Goal: Task Accomplishment & Management: Use online tool/utility

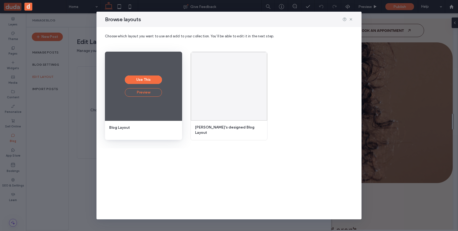
click at [144, 93] on button "Preview" at bounding box center [143, 92] width 37 height 8
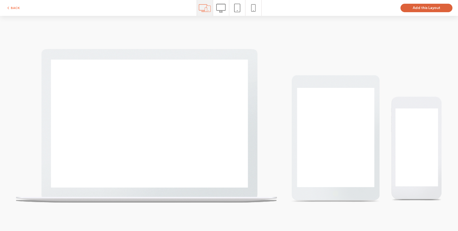
click at [428, 10] on button "Add this Layout" at bounding box center [426, 8] width 52 height 8
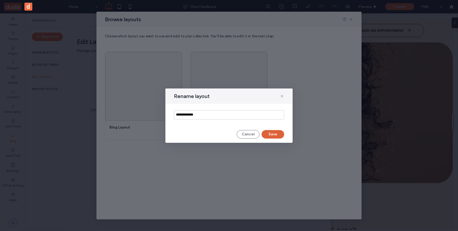
click at [271, 136] on button "Save" at bounding box center [273, 134] width 23 height 8
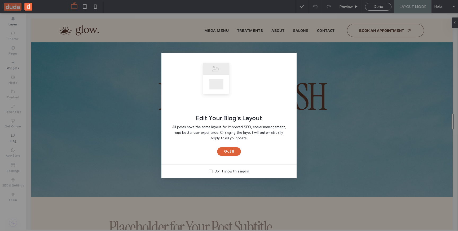
click at [227, 152] on button "Got It" at bounding box center [229, 151] width 24 height 8
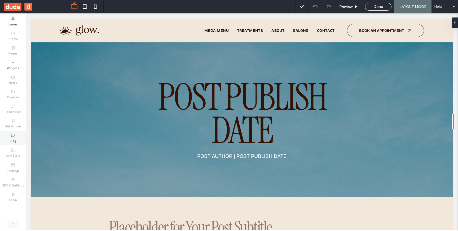
click at [18, 138] on div "Blog" at bounding box center [13, 138] width 26 height 15
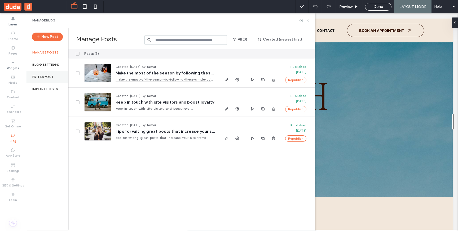
click at [44, 76] on label "Edit Layout" at bounding box center [42, 77] width 21 height 4
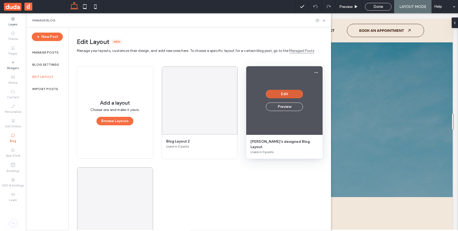
click at [290, 94] on button "Edit" at bounding box center [284, 94] width 37 height 8
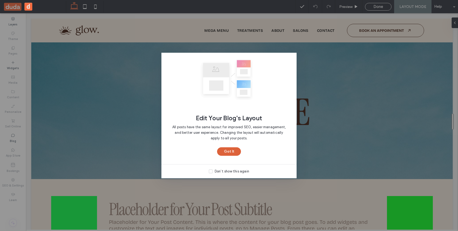
click at [227, 152] on button "Got It" at bounding box center [229, 151] width 24 height 8
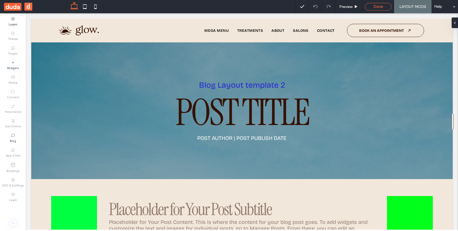
click at [377, 6] on span "Done" at bounding box center [378, 6] width 10 height 5
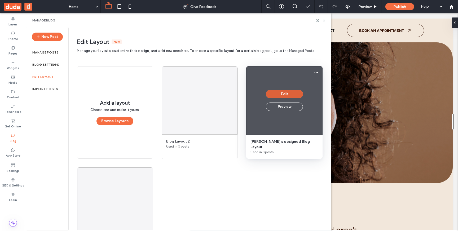
click at [283, 93] on button "Edit" at bounding box center [284, 94] width 37 height 8
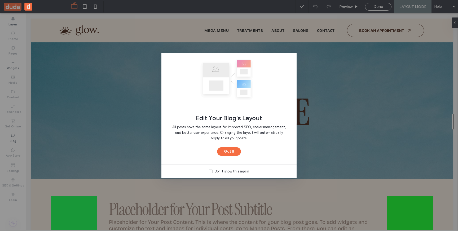
click at [316, 157] on div "Edit Your Blog's Layout All posts have the same layout for improved SEO, easier…" at bounding box center [229, 115] width 458 height 231
click at [314, 90] on div "Edit Your Blog's Layout All posts have the same layout for improved SEO, easier…" at bounding box center [229, 115] width 458 height 231
click at [313, 88] on div "Edit Your Blog's Layout All posts have the same layout for improved SEO, easier…" at bounding box center [229, 115] width 458 height 231
click at [228, 151] on button "Got It" at bounding box center [229, 151] width 24 height 8
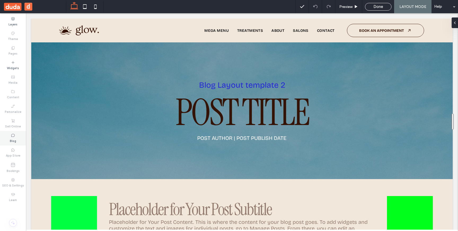
click at [10, 142] on label "Blog" at bounding box center [13, 141] width 6 height 6
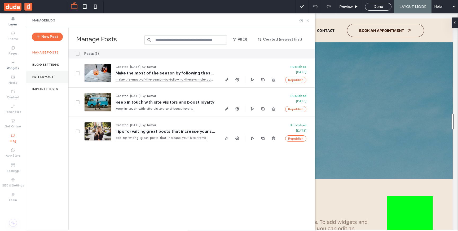
click at [57, 75] on div "Edit Layout" at bounding box center [47, 77] width 42 height 12
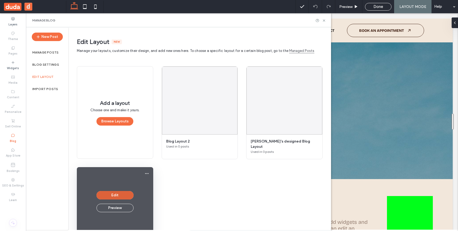
click at [117, 191] on button "Edit" at bounding box center [114, 195] width 37 height 8
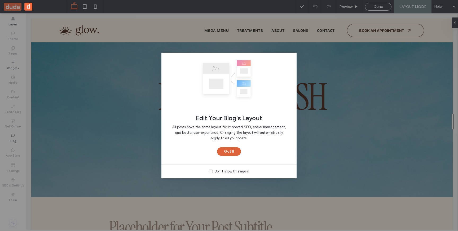
click at [235, 153] on button "Got It" at bounding box center [229, 151] width 24 height 8
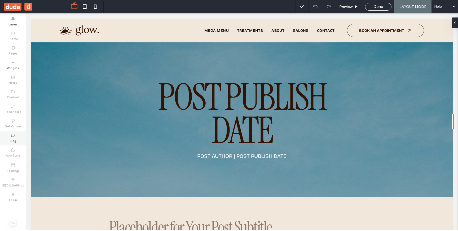
click at [9, 142] on div "Blog" at bounding box center [13, 138] width 26 height 15
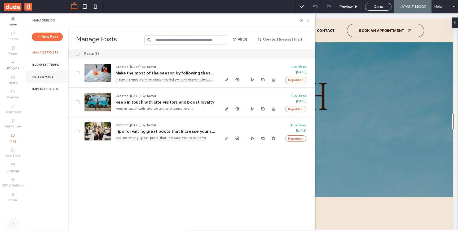
click at [41, 80] on div "Edit Layout" at bounding box center [47, 77] width 42 height 12
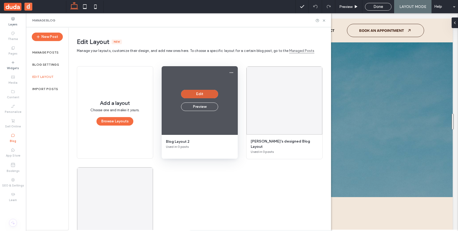
click at [203, 97] on button "Edit" at bounding box center [199, 94] width 37 height 8
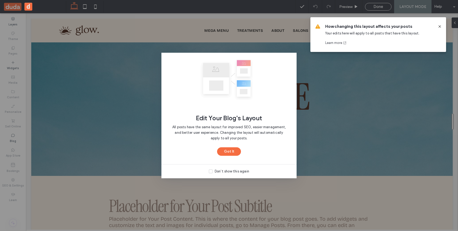
click at [440, 27] on icon at bounding box center [440, 26] width 4 height 4
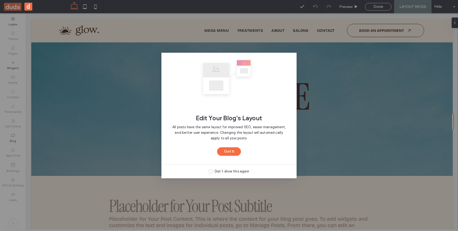
click at [312, 82] on div "Edit Your Blog's Layout All posts have the same layout for improved SEO, easier…" at bounding box center [229, 115] width 458 height 231
click at [226, 152] on button "Got It" at bounding box center [229, 151] width 24 height 8
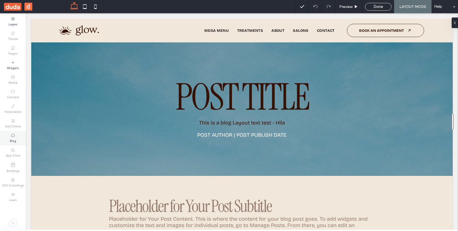
click at [17, 135] on div "Blog" at bounding box center [13, 138] width 26 height 15
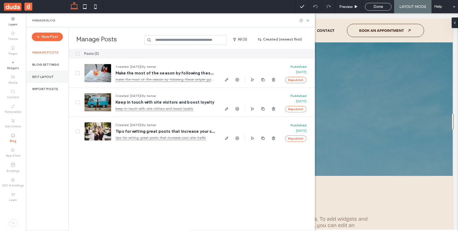
click at [51, 79] on div "Edit Layout" at bounding box center [47, 77] width 42 height 12
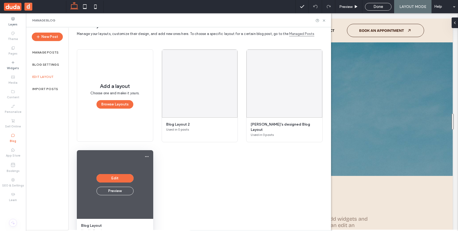
scroll to position [22, 0]
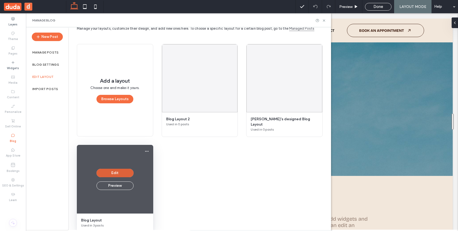
click at [122, 169] on button "Edit" at bounding box center [114, 173] width 37 height 8
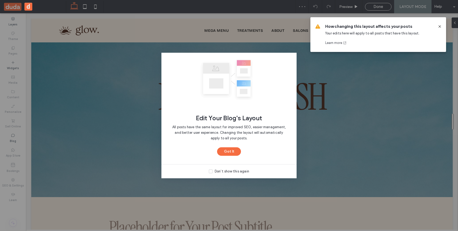
click at [440, 26] on icon at bounding box center [440, 26] width 4 height 4
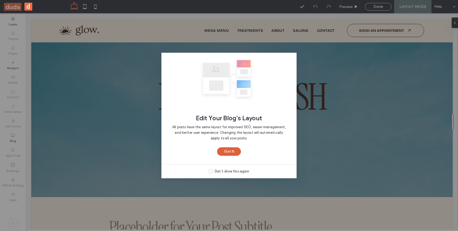
click at [236, 151] on button "Got It" at bounding box center [229, 151] width 24 height 8
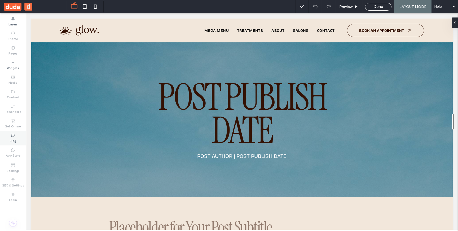
click at [14, 139] on label "Blog" at bounding box center [13, 141] width 6 height 6
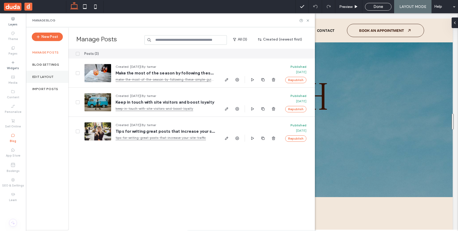
click at [49, 76] on label "Edit Layout" at bounding box center [42, 77] width 21 height 4
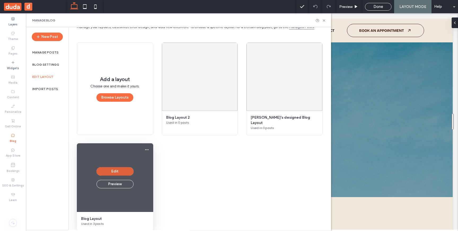
scroll to position [30, 0]
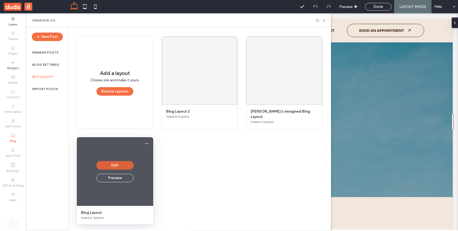
click at [118, 161] on button "Edit" at bounding box center [114, 165] width 37 height 8
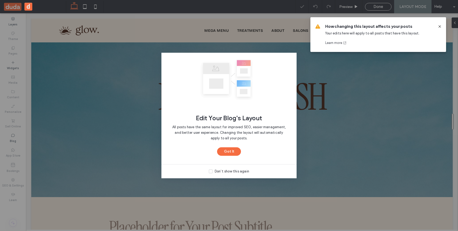
scroll to position [0, 0]
click at [440, 26] on icon at bounding box center [440, 26] width 4 height 4
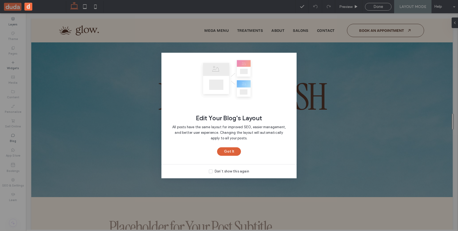
click at [230, 152] on button "Got It" at bounding box center [229, 151] width 24 height 8
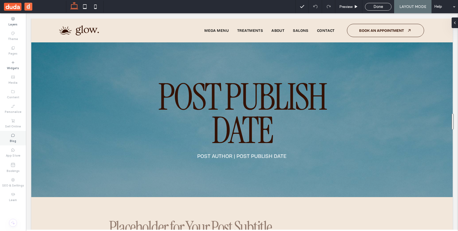
click at [15, 136] on icon at bounding box center [13, 135] width 4 height 4
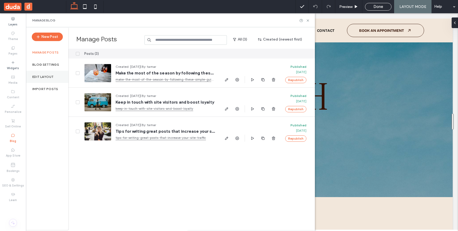
click at [52, 79] on div "Edit Layout" at bounding box center [47, 77] width 42 height 12
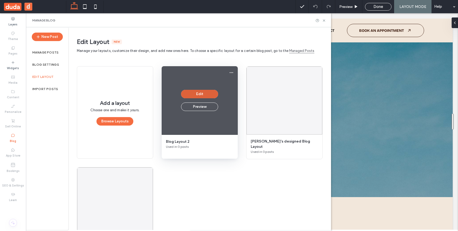
click at [198, 94] on button "Edit" at bounding box center [199, 94] width 37 height 8
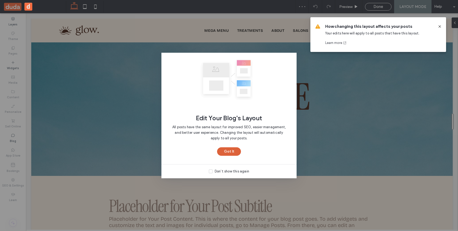
click at [230, 152] on button "Got It" at bounding box center [229, 151] width 24 height 8
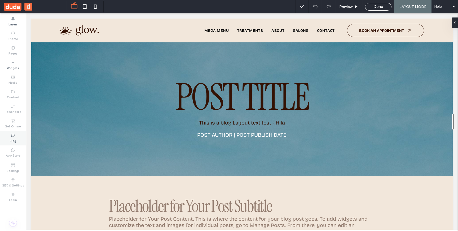
click at [13, 136] on icon at bounding box center [13, 135] width 4 height 4
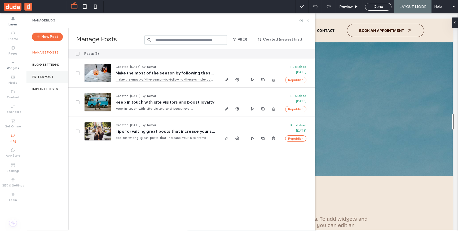
click at [59, 82] on div "Edit Layout" at bounding box center [47, 77] width 42 height 12
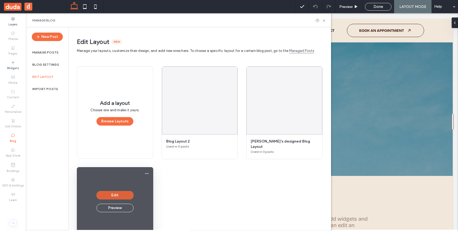
click at [114, 191] on button "Edit" at bounding box center [114, 195] width 37 height 8
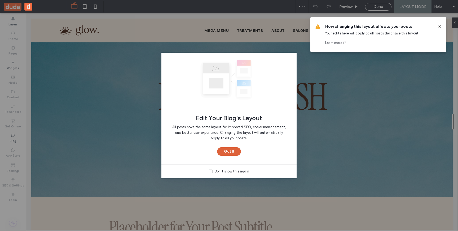
click at [229, 152] on button "Got It" at bounding box center [229, 151] width 24 height 8
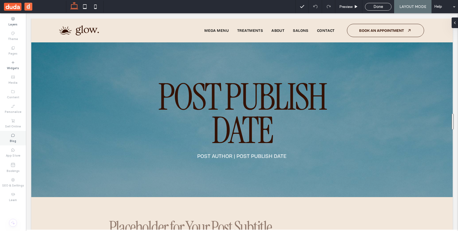
click at [15, 138] on label "Blog" at bounding box center [13, 141] width 6 height 6
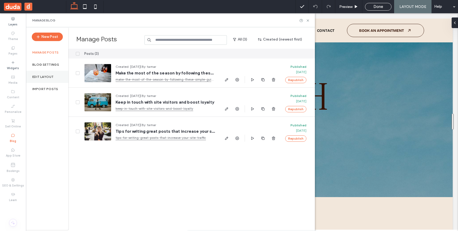
click at [38, 78] on label "Edit Layout" at bounding box center [42, 77] width 21 height 4
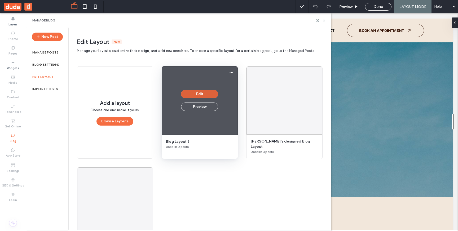
click at [197, 94] on button "Edit" at bounding box center [199, 94] width 37 height 8
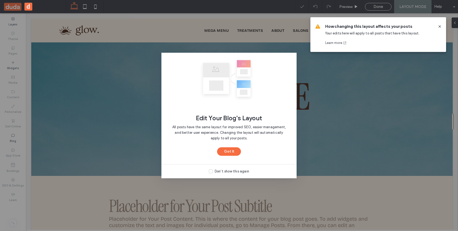
click at [440, 26] on icon at bounding box center [440, 26] width 4 height 4
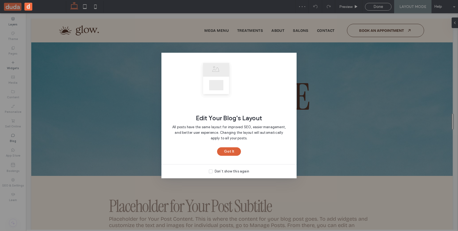
click at [228, 151] on button "Got It" at bounding box center [229, 151] width 24 height 8
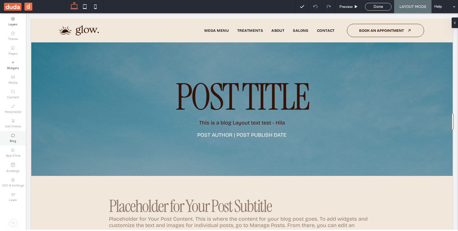
click at [12, 137] on icon at bounding box center [13, 135] width 4 height 4
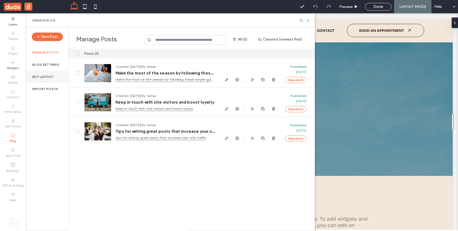
click at [46, 79] on div "Edit Layout" at bounding box center [47, 77] width 42 height 12
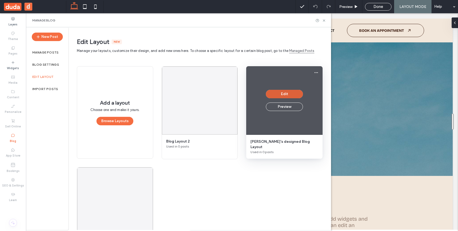
click at [277, 94] on button "Edit" at bounding box center [284, 94] width 37 height 8
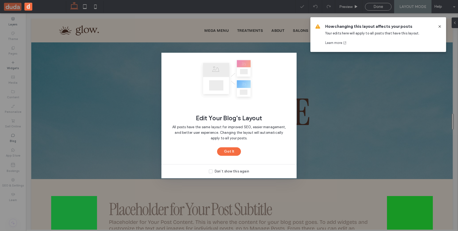
click at [439, 25] on use at bounding box center [439, 26] width 2 height 2
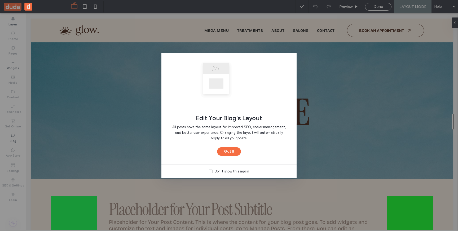
click at [439, 25] on div "Edit Your Blog's Layout All posts have the same layout for improved SEO, easier…" at bounding box center [229, 115] width 458 height 231
click at [230, 151] on button "Got It" at bounding box center [229, 151] width 24 height 8
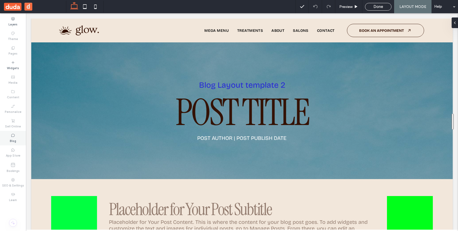
click at [14, 135] on icon at bounding box center [13, 135] width 4 height 4
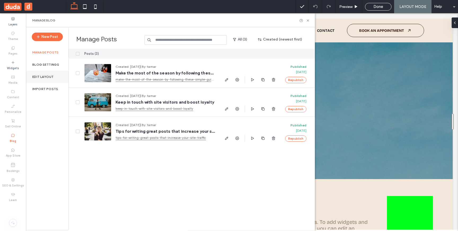
click at [39, 81] on div "Edit Layout" at bounding box center [47, 77] width 42 height 12
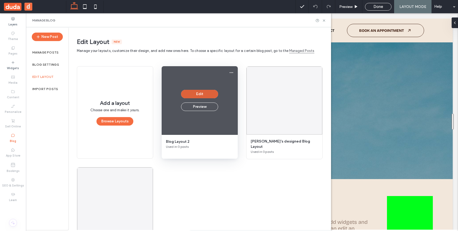
click at [203, 96] on button "Edit" at bounding box center [199, 94] width 37 height 8
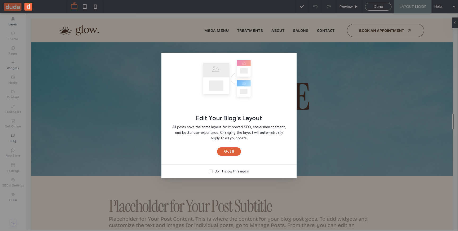
click at [228, 155] on button "Got It" at bounding box center [229, 151] width 24 height 8
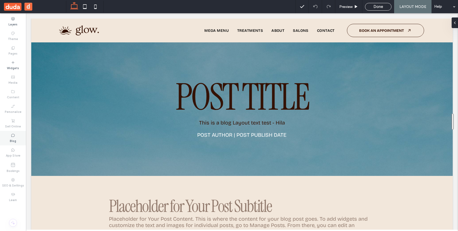
click at [17, 137] on div "Blog" at bounding box center [13, 138] width 26 height 15
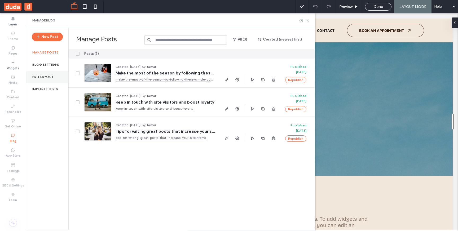
click at [48, 76] on label "Edit Layout" at bounding box center [42, 77] width 21 height 4
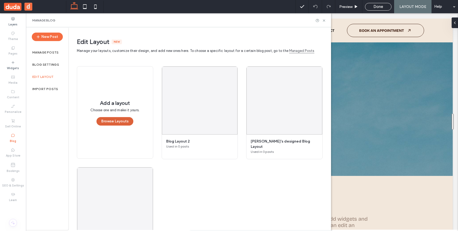
click at [110, 117] on button "Browse Layouts" at bounding box center [114, 121] width 37 height 8
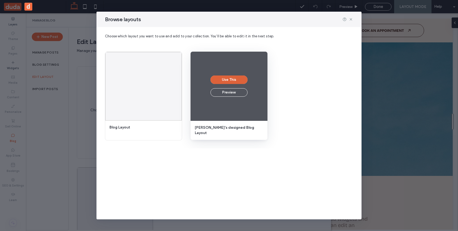
click at [230, 80] on button "Use This" at bounding box center [228, 80] width 37 height 8
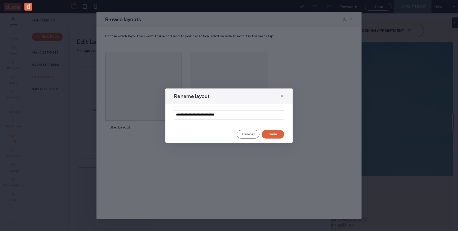
click at [267, 135] on button "Save" at bounding box center [273, 134] width 23 height 8
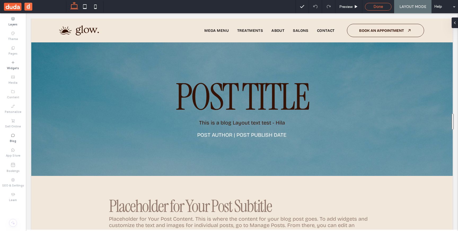
click at [376, 9] on div "Done" at bounding box center [378, 7] width 27 height 8
click at [385, 3] on div "Done" at bounding box center [378, 7] width 27 height 8
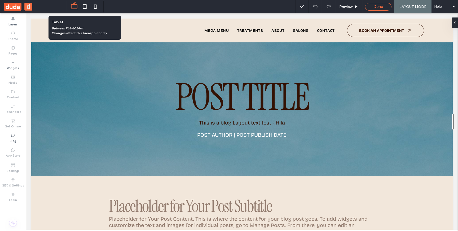
click at [386, 8] on div "Done" at bounding box center [378, 6] width 26 height 5
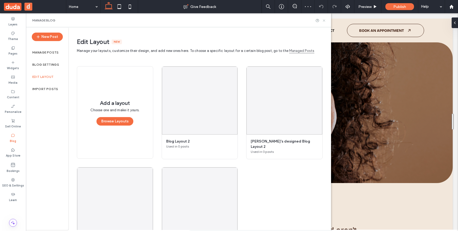
click at [323, 20] on icon at bounding box center [324, 21] width 4 height 4
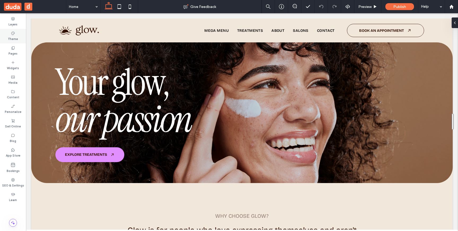
click at [15, 33] on icon at bounding box center [13, 33] width 4 height 4
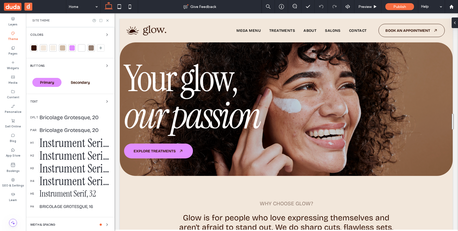
click at [100, 19] on icon at bounding box center [101, 21] width 4 height 4
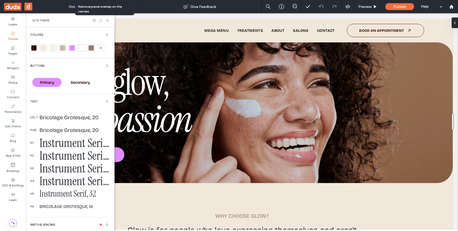
click at [100, 19] on icon at bounding box center [101, 21] width 4 height 4
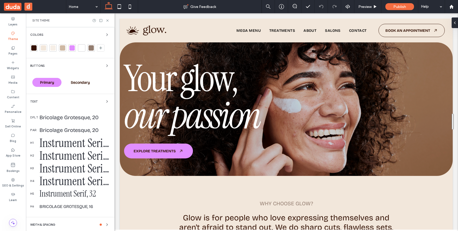
scroll to position [32, 0]
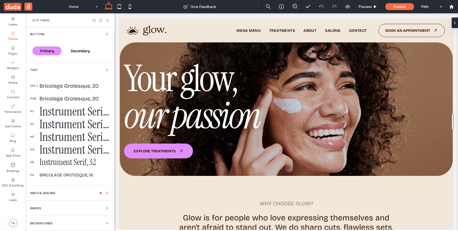
click at [84, 193] on div "WIDTH & SPACING" at bounding box center [70, 193] width 80 height 6
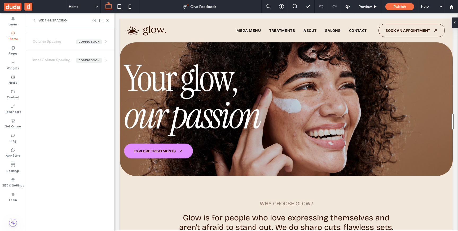
scroll to position [0, 0]
click at [455, 21] on div at bounding box center [453, 22] width 8 height 11
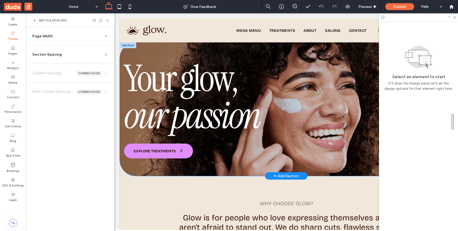
click at [330, 166] on div "Your glow, ﻿ our passion EXPLORE TREATMENTS" at bounding box center [286, 109] width 333 height 134
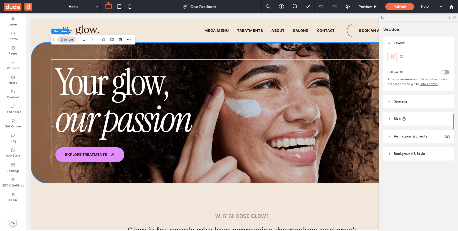
click at [399, 101] on span "Spacing" at bounding box center [400, 101] width 13 height 5
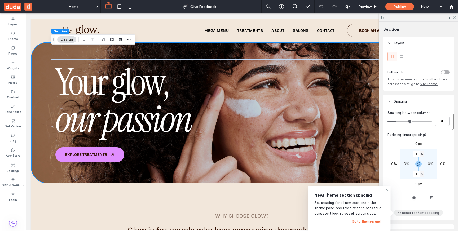
click at [401, 213] on icon "button" at bounding box center [399, 213] width 4 height 4
click at [365, 220] on button "Go to Theme panel" at bounding box center [366, 221] width 36 height 6
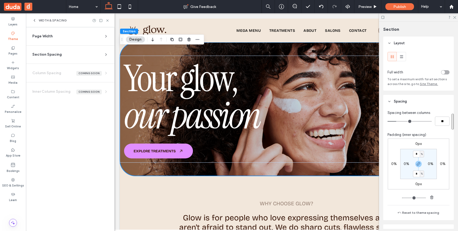
click at [383, 17] on icon at bounding box center [383, 17] width 4 height 4
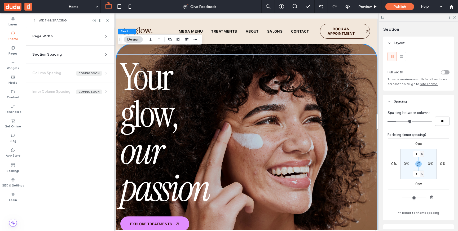
scroll to position [0, 6]
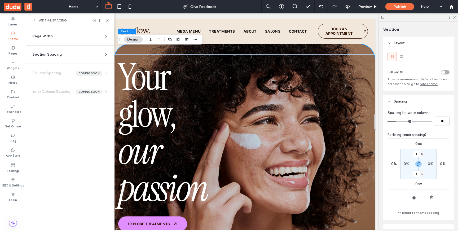
click at [382, 16] on icon at bounding box center [383, 17] width 4 height 4
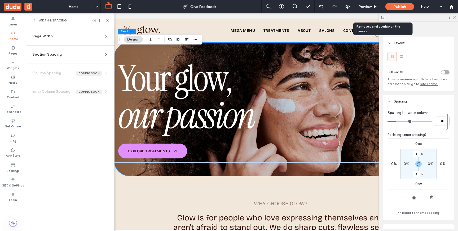
click at [382, 16] on icon at bounding box center [383, 17] width 4 height 4
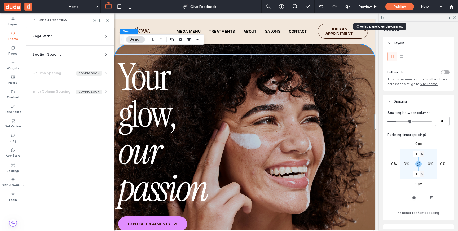
scroll to position [0, 0]
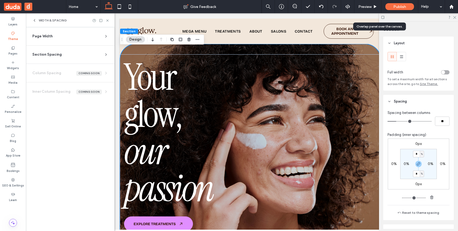
click at [382, 16] on icon at bounding box center [383, 17] width 4 height 4
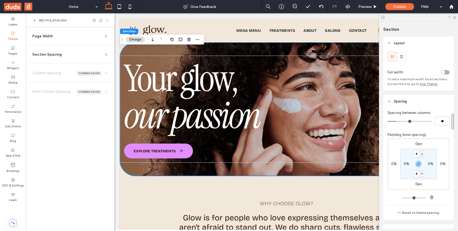
click at [107, 20] on icon at bounding box center [107, 21] width 4 height 4
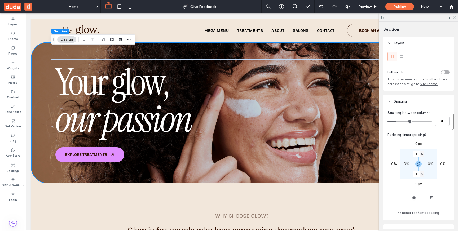
click at [454, 17] on use at bounding box center [454, 17] width 3 height 3
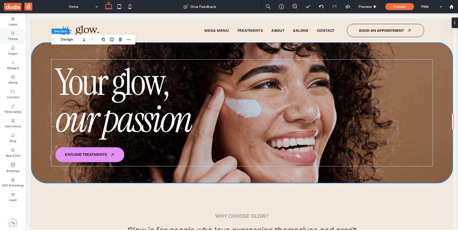
click at [11, 39] on label "Theme" at bounding box center [13, 39] width 10 height 6
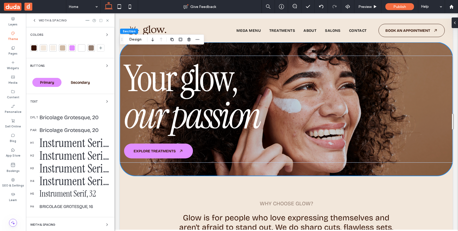
click at [101, 21] on icon at bounding box center [101, 21] width 4 height 4
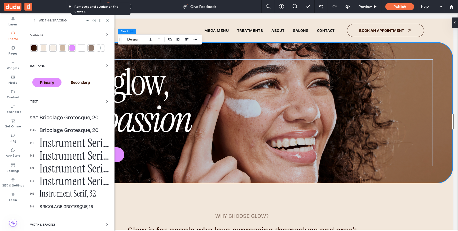
click at [101, 21] on icon at bounding box center [101, 21] width 4 height 4
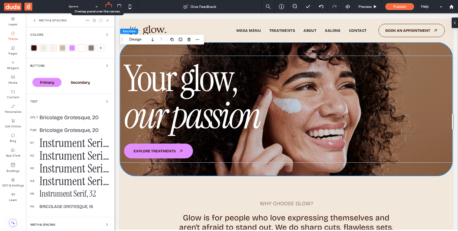
click at [101, 21] on icon at bounding box center [101, 21] width 4 height 4
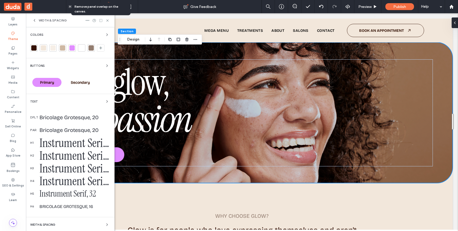
click at [101, 21] on icon at bounding box center [101, 21] width 4 height 4
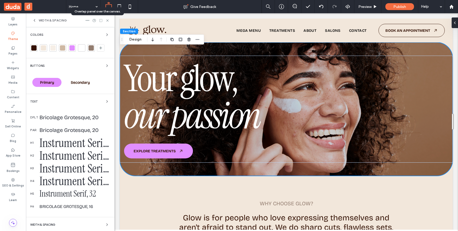
click at [101, 21] on icon at bounding box center [101, 21] width 4 height 4
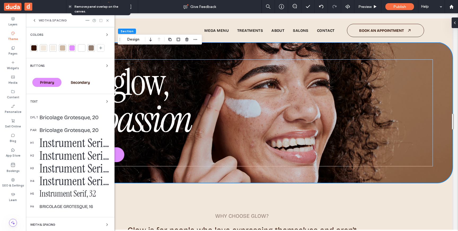
click at [101, 21] on icon at bounding box center [101, 21] width 4 height 4
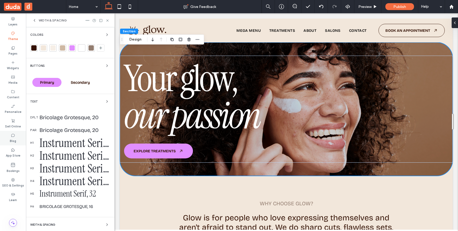
click at [7, 134] on div "Blog" at bounding box center [13, 138] width 26 height 15
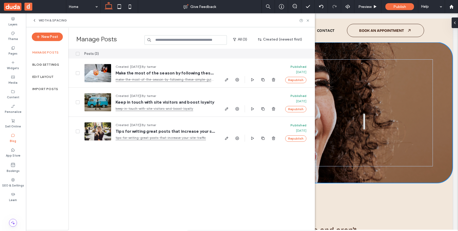
click at [14, 138] on label "Blog" at bounding box center [13, 141] width 6 height 6
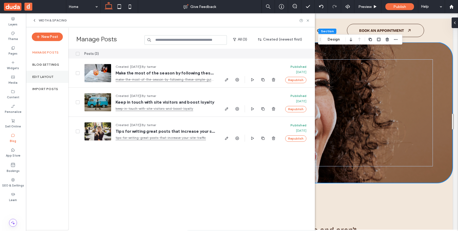
click at [42, 78] on label "Edit Layout" at bounding box center [42, 77] width 21 height 4
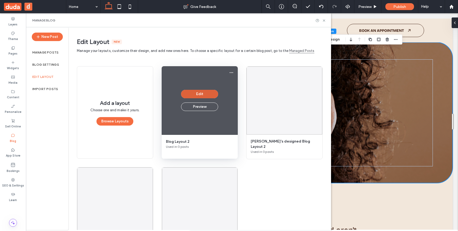
click at [198, 95] on button "Edit" at bounding box center [199, 94] width 37 height 8
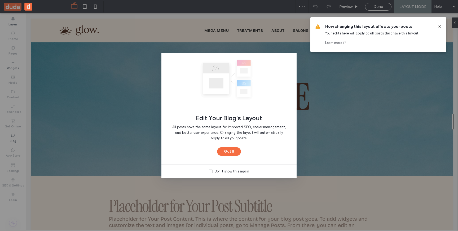
click at [440, 27] on icon at bounding box center [440, 26] width 4 height 4
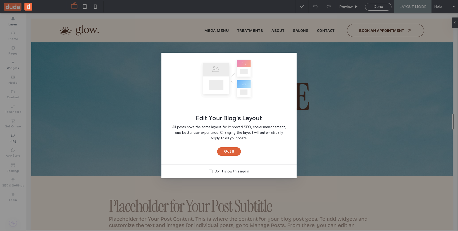
click at [230, 149] on button "Got It" at bounding box center [229, 151] width 24 height 8
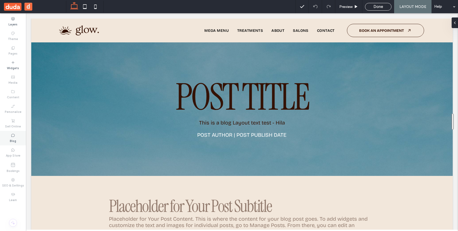
click at [15, 143] on label "Blog" at bounding box center [13, 141] width 6 height 6
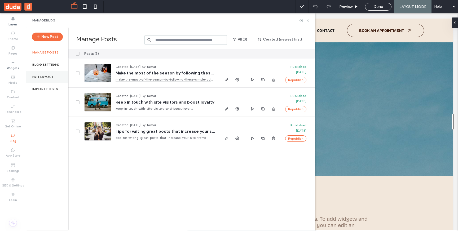
click at [43, 74] on div "Edit Layout" at bounding box center [47, 77] width 42 height 12
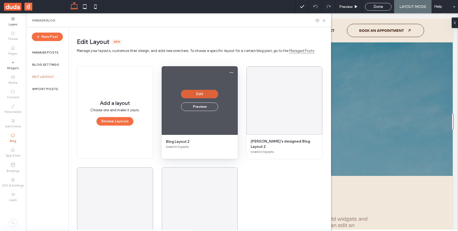
click at [198, 95] on button "Edit" at bounding box center [199, 94] width 37 height 8
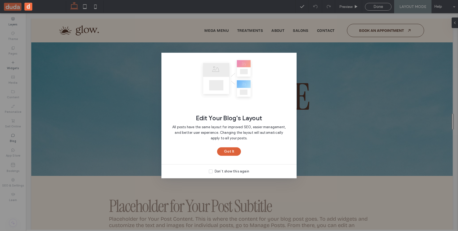
click at [234, 154] on button "Got It" at bounding box center [229, 151] width 24 height 8
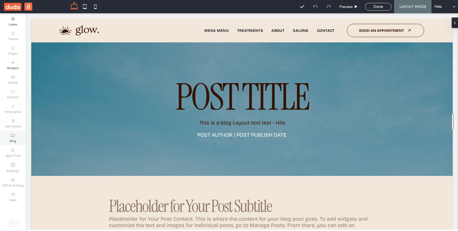
click at [12, 135] on icon at bounding box center [13, 135] width 4 height 4
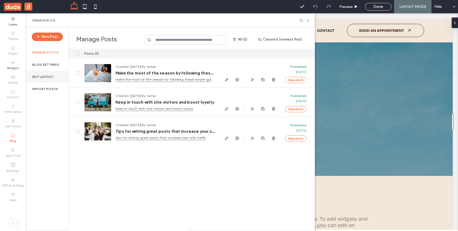
click at [43, 77] on label "Edit Layout" at bounding box center [42, 77] width 21 height 4
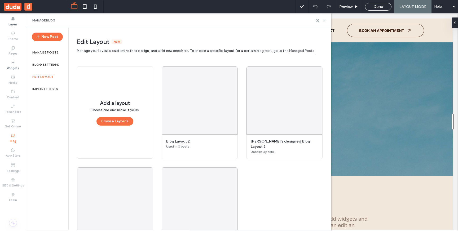
click at [166, 50] on span "Manage your layouts, customize their design, and add new ones here. To choose a…" at bounding box center [182, 51] width 211 height 4
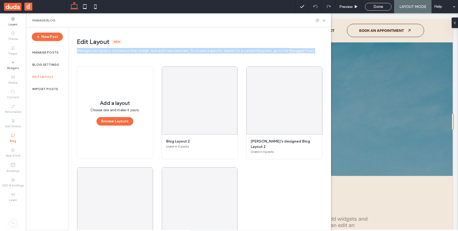
click at [166, 50] on span "Manage your layouts, customize their design, and add new ones here. To choose a…" at bounding box center [182, 51] width 211 height 4
click at [283, 50] on span "Manage your layouts, customize their design, and add new ones here. To choose a…" at bounding box center [182, 51] width 211 height 4
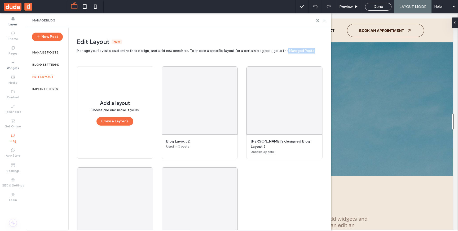
drag, startPoint x: 284, startPoint y: 51, endPoint x: 74, endPoint y: 54, distance: 209.6
click at [74, 54] on article "Edit Layout New Manage your layouts, customize their design, and add new ones h…" at bounding box center [199, 128] width 263 height 203
click at [125, 49] on span "Manage your layouts, customize their design, and add new ones here. To choose a…" at bounding box center [182, 51] width 211 height 4
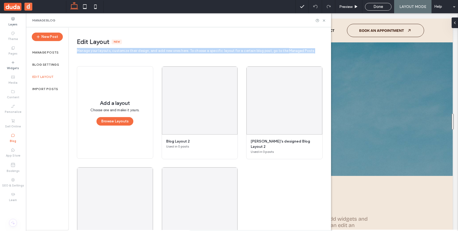
click at [125, 49] on span "Manage your layouts, customize their design, and add new ones here. To choose a…" at bounding box center [182, 51] width 211 height 4
copy div "Manage your layouts, customize their design, and add new ones here. To choose a…"
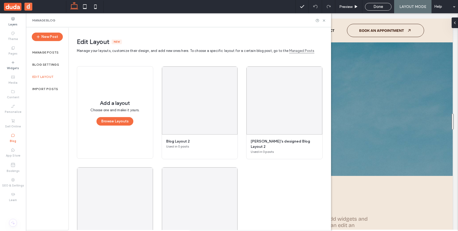
click at [321, 56] on article "Edit Layout New Manage your layouts, customize their design, and add new ones h…" at bounding box center [199, 128] width 263 height 203
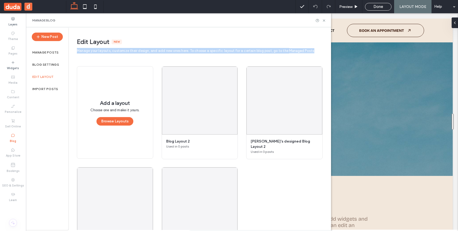
drag, startPoint x: 285, startPoint y: 47, endPoint x: 311, endPoint y: 50, distance: 26.7
click at [311, 50] on article "Edit Layout New Manage your layouts, customize their design, and add new ones h…" at bounding box center [199, 128] width 263 height 203
